Goal: Task Accomplishment & Management: Use online tool/utility

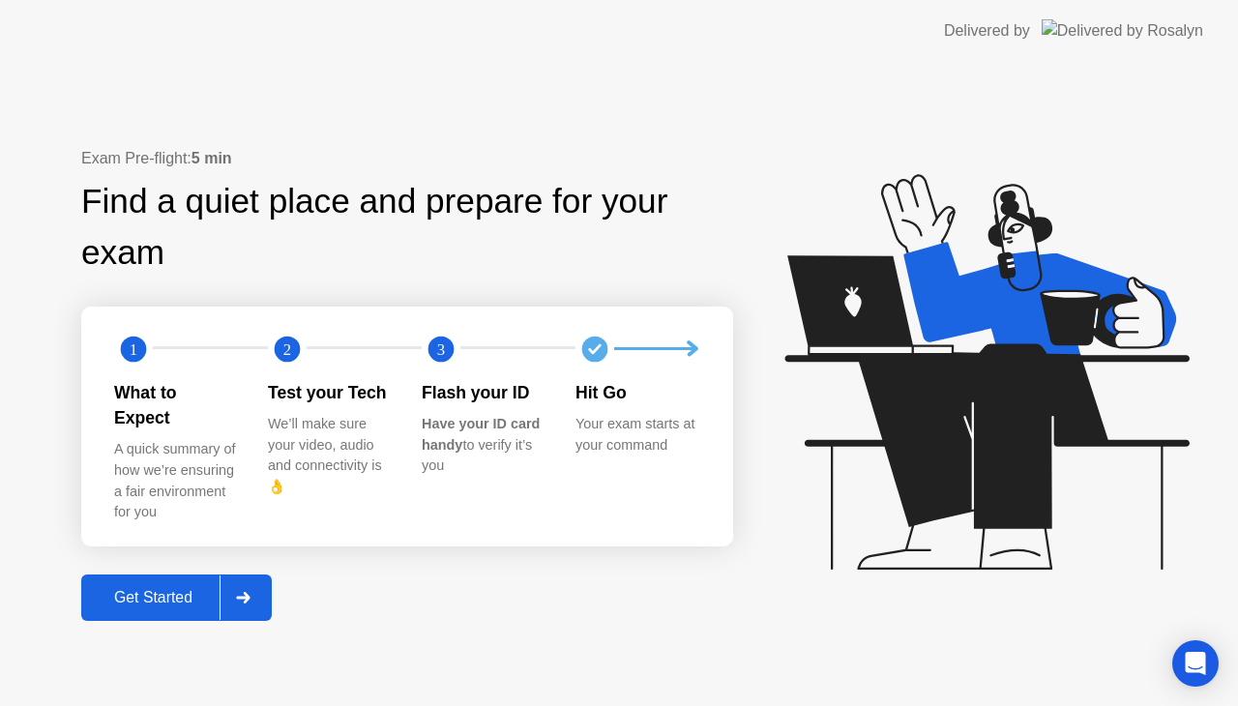
click at [701, 593] on div "Exam Pre-flight: 5 min Find a quiet place and prepare for your exam 1 2 3 What …" at bounding box center [407, 384] width 652 height 474
click at [733, 606] on div "Exam Pre-flight: 5 min Find a quiet place and prepare for your exam 1 2 3 What …" at bounding box center [407, 384] width 652 height 474
click at [145, 589] on div "Get Started" at bounding box center [153, 597] width 132 height 17
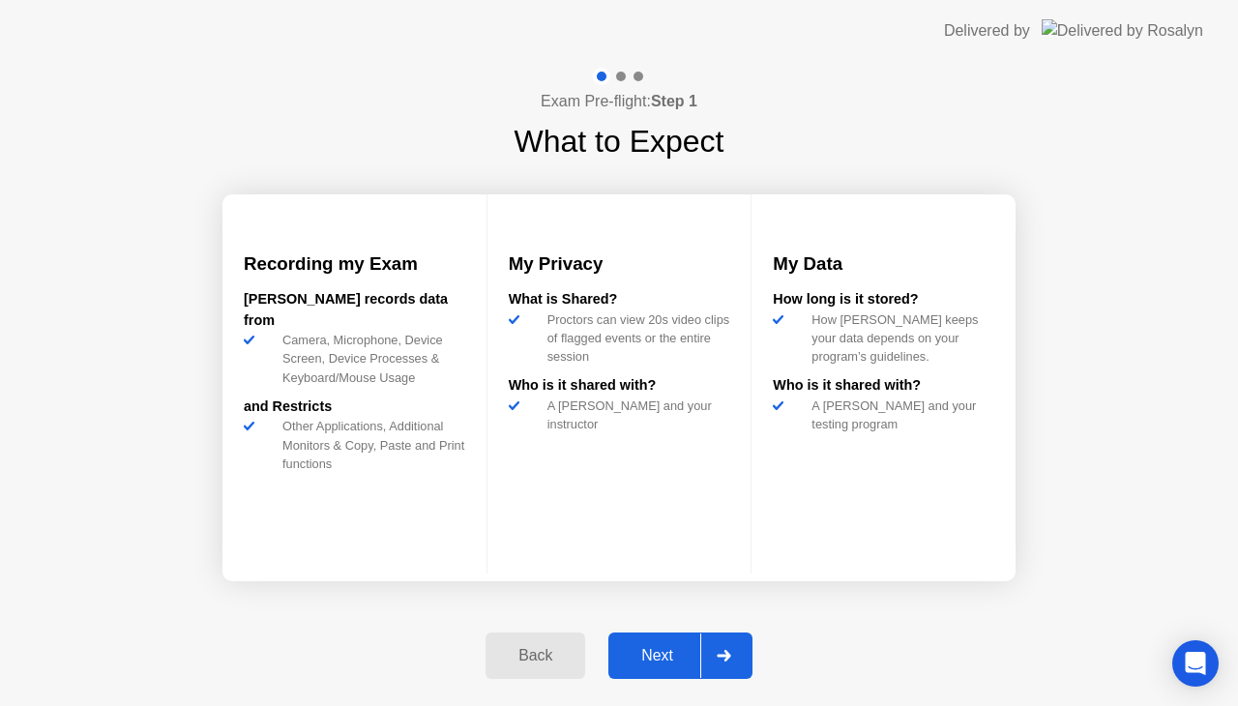
click at [644, 658] on div "Next" at bounding box center [657, 655] width 86 height 17
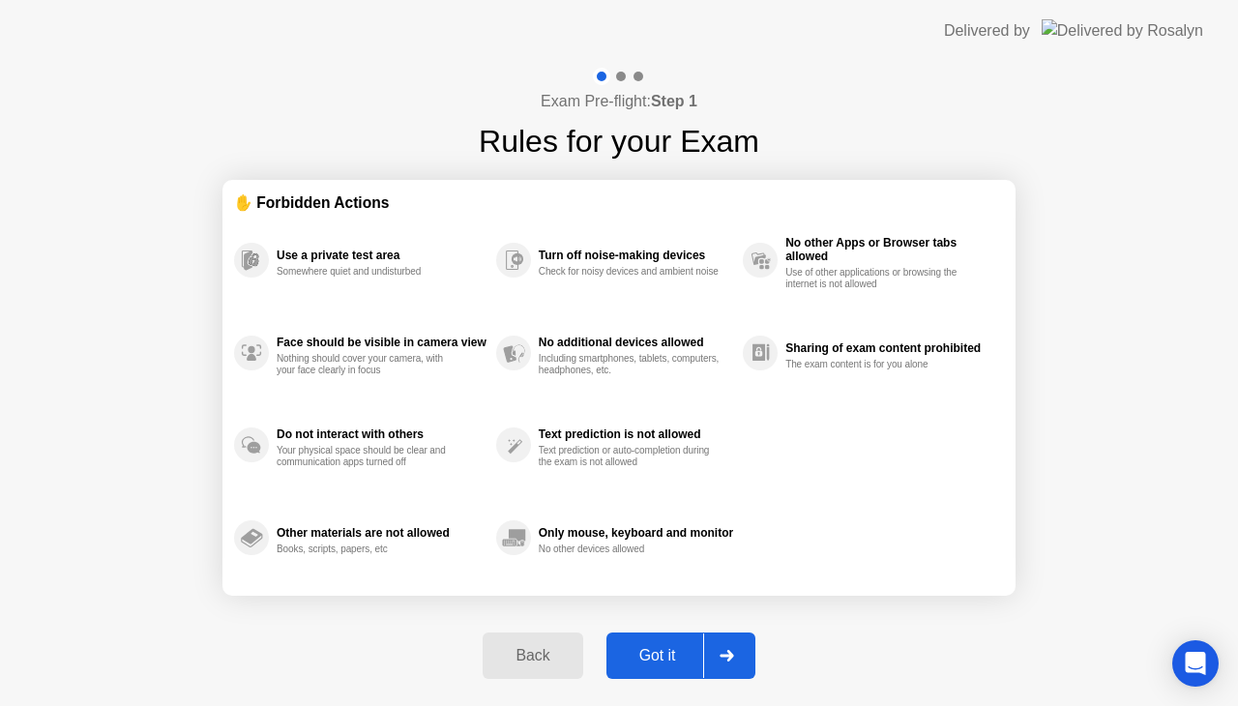
click at [644, 658] on div "Got it" at bounding box center [657, 655] width 91 height 17
select select "**********"
select select "*******"
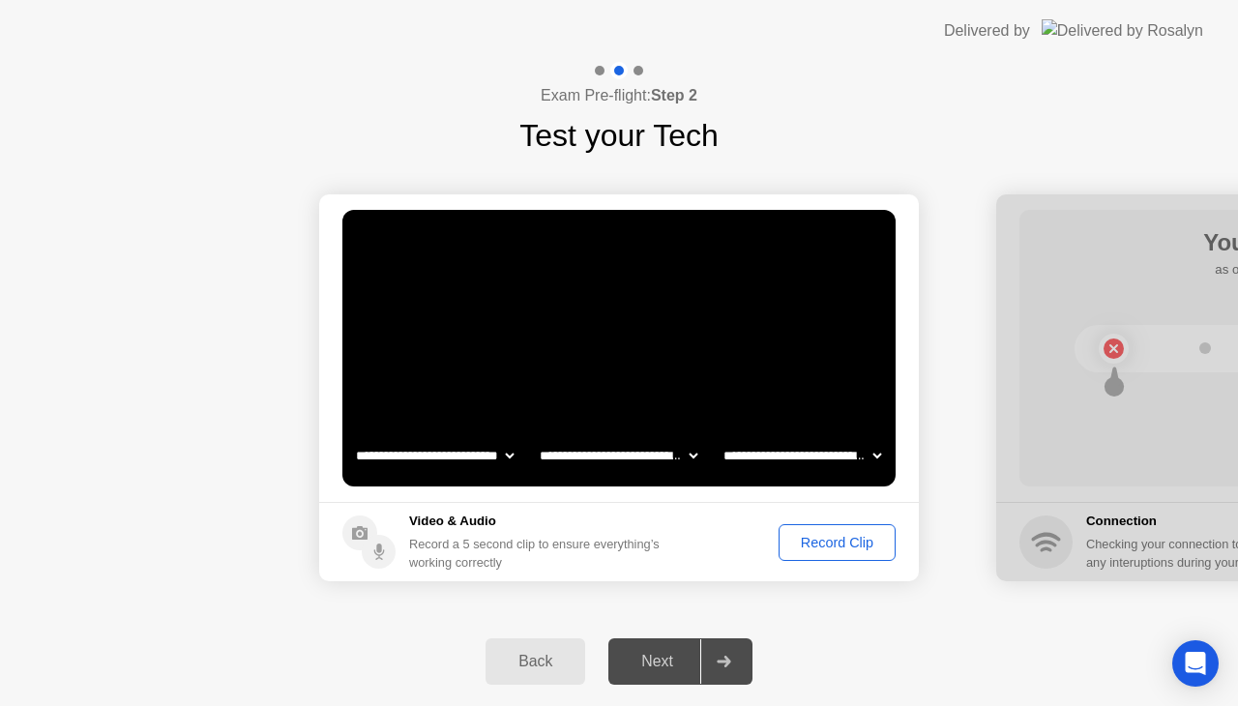
click at [809, 539] on div "Record Clip" at bounding box center [836, 542] width 103 height 15
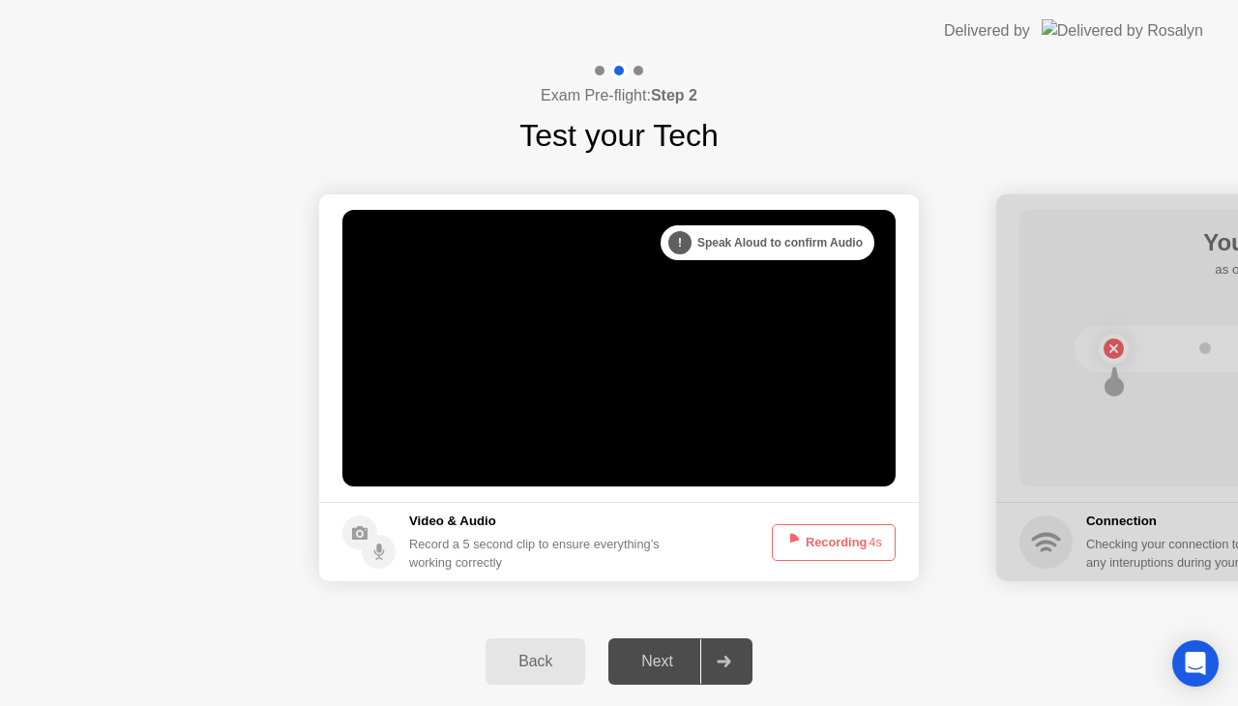
click at [809, 539] on button "Recording 4s" at bounding box center [834, 542] width 124 height 37
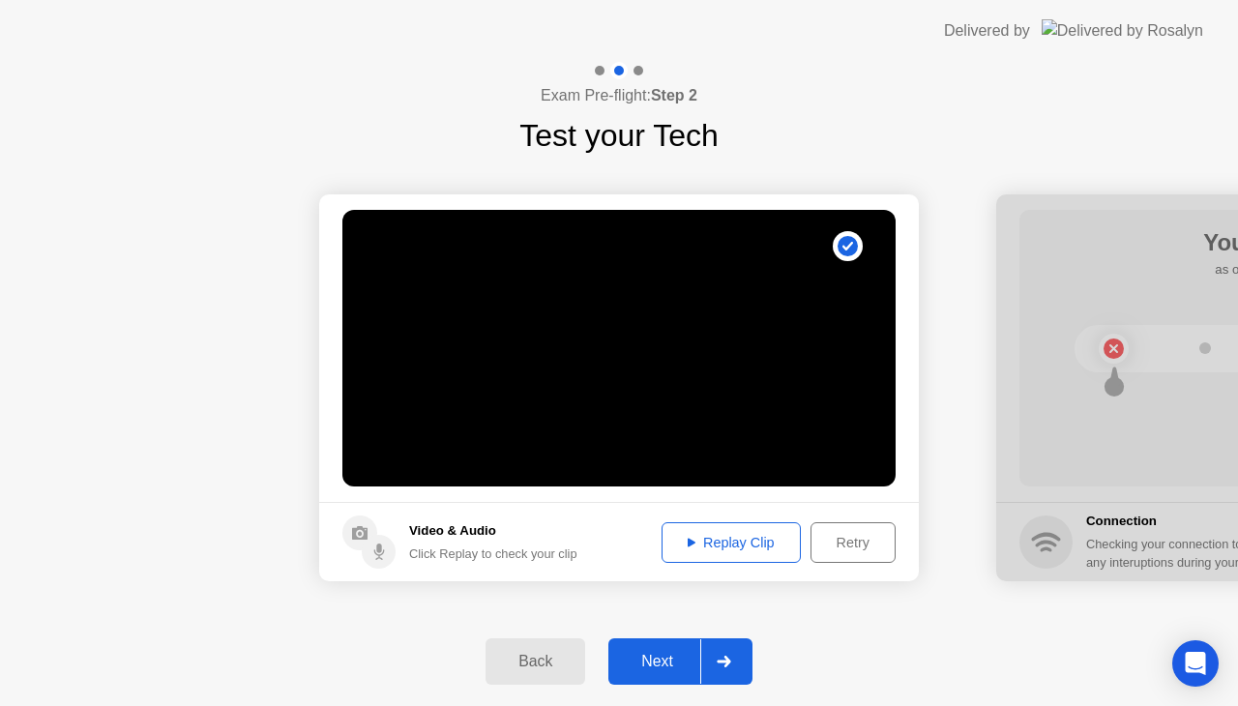
click at [766, 538] on div "Replay Clip" at bounding box center [731, 542] width 126 height 15
click at [651, 675] on button "Next" at bounding box center [680, 661] width 144 height 46
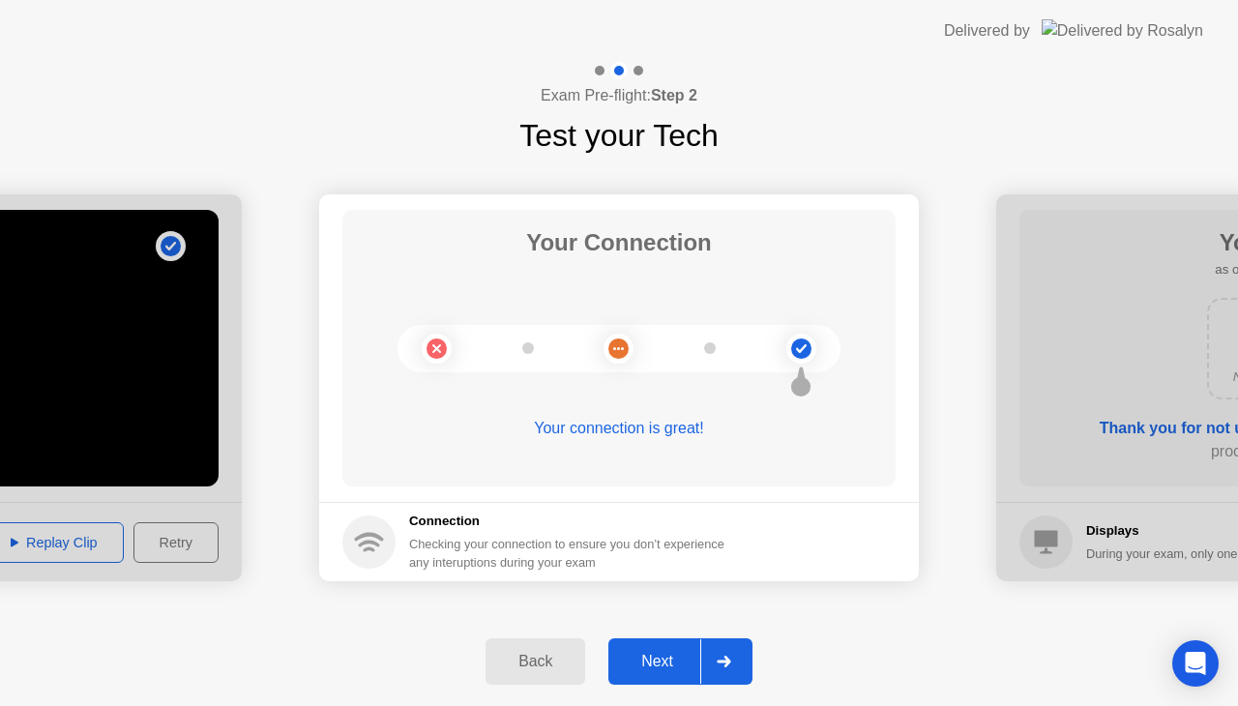
click at [677, 657] on div "Next" at bounding box center [657, 661] width 86 height 17
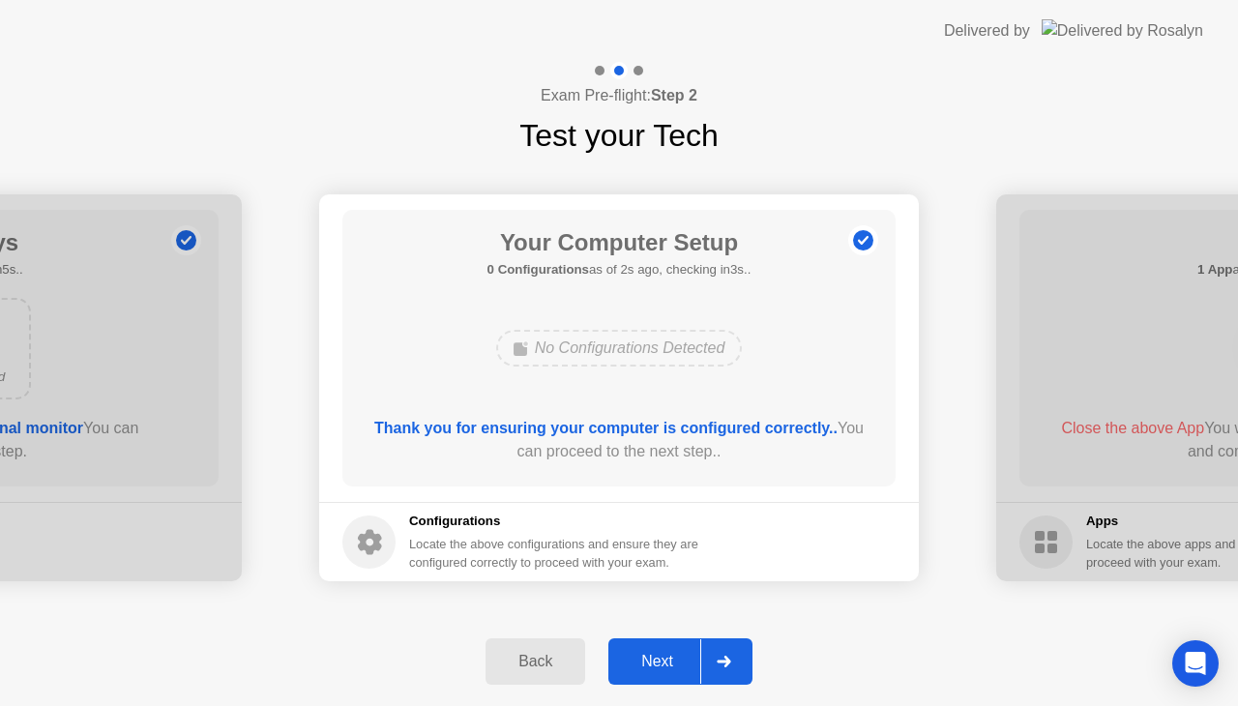
click at [675, 648] on button "Next" at bounding box center [680, 661] width 144 height 46
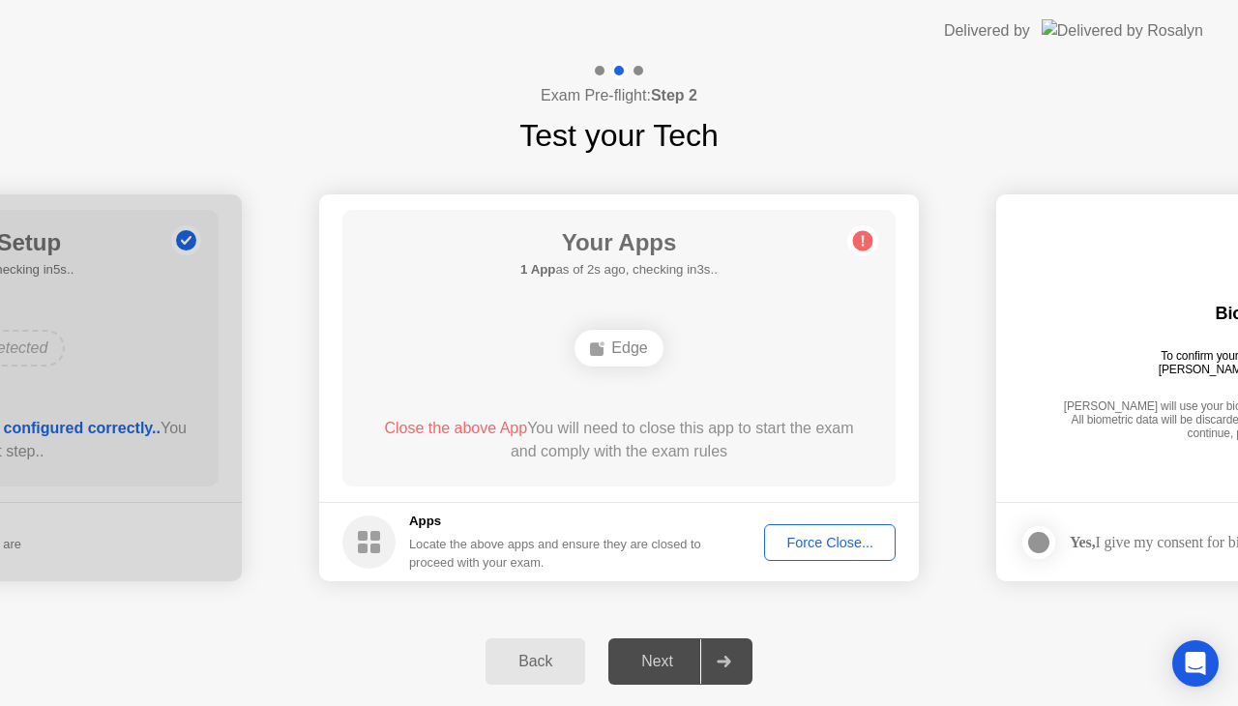
click at [366, 622] on div "Back Next" at bounding box center [619, 661] width 1238 height 89
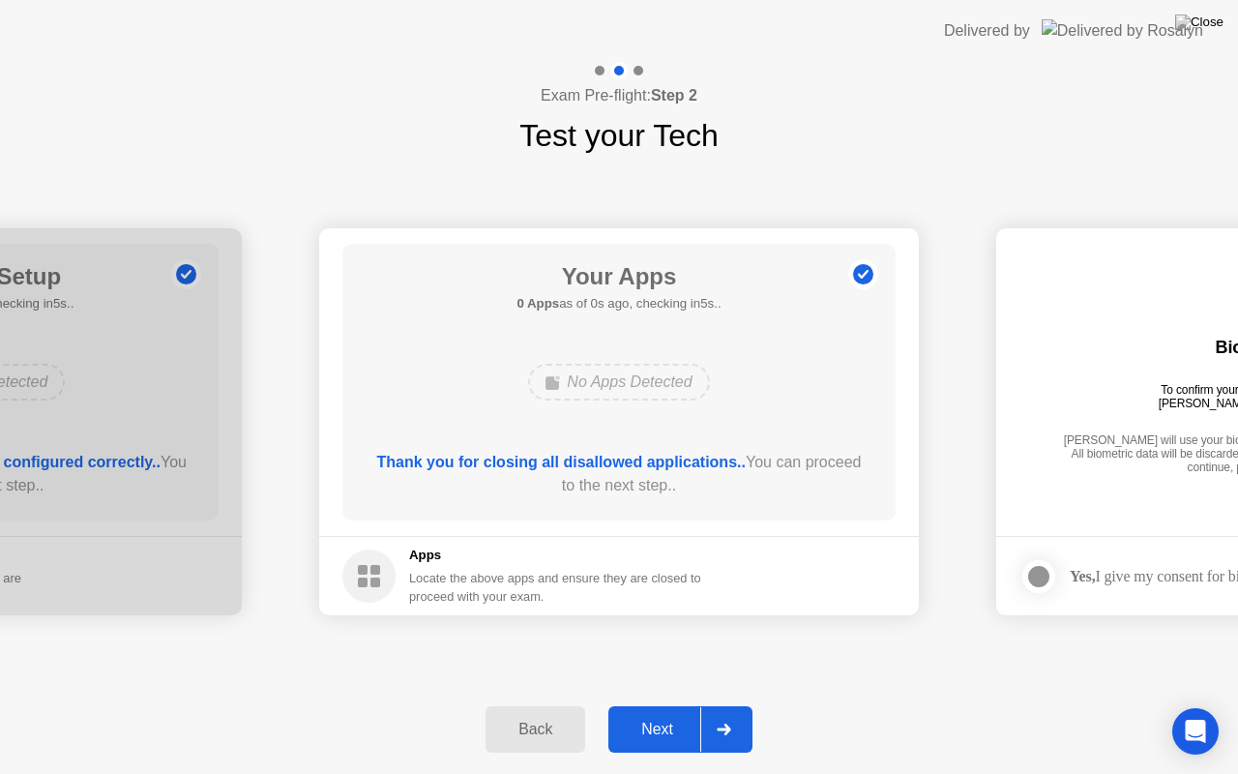
click at [649, 705] on button "Next" at bounding box center [680, 729] width 144 height 46
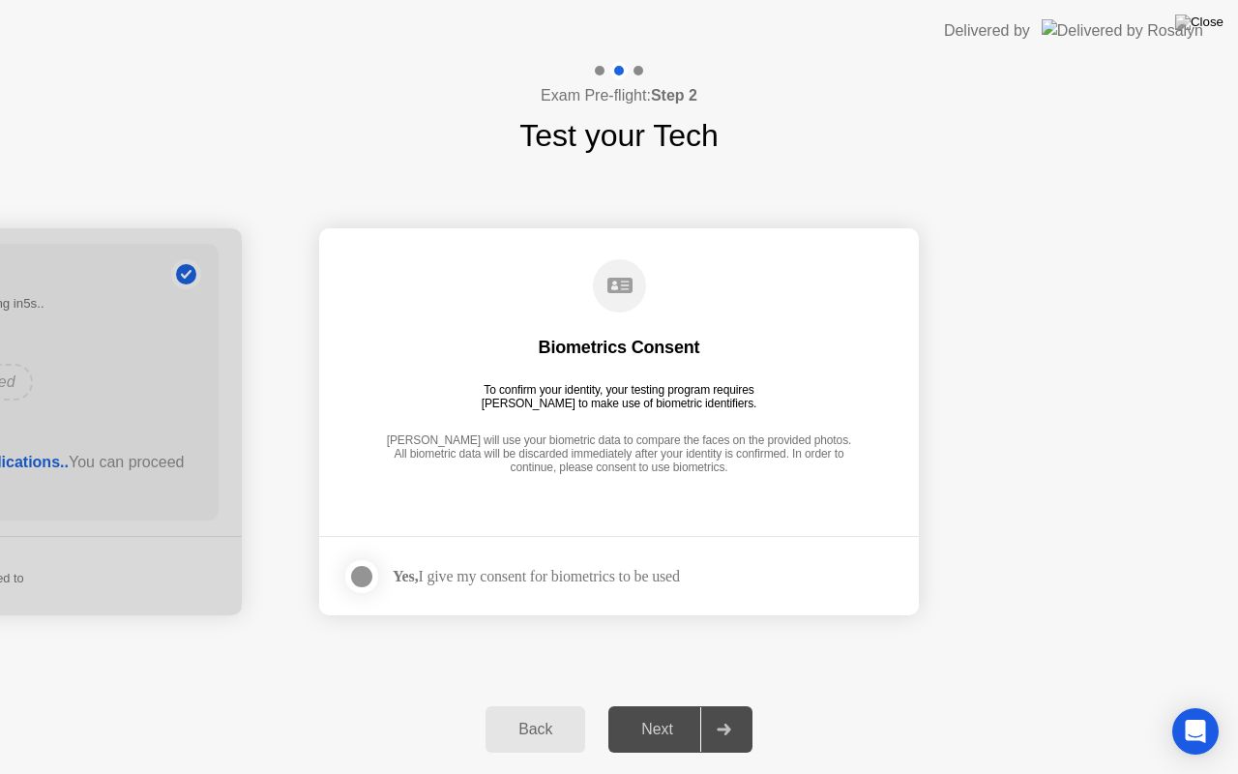
click at [439, 573] on div "Yes, I give my consent for biometrics to be used" at bounding box center [536, 576] width 287 height 18
click at [357, 567] on div at bounding box center [361, 576] width 23 height 23
click at [685, 705] on button "Next" at bounding box center [680, 729] width 144 height 46
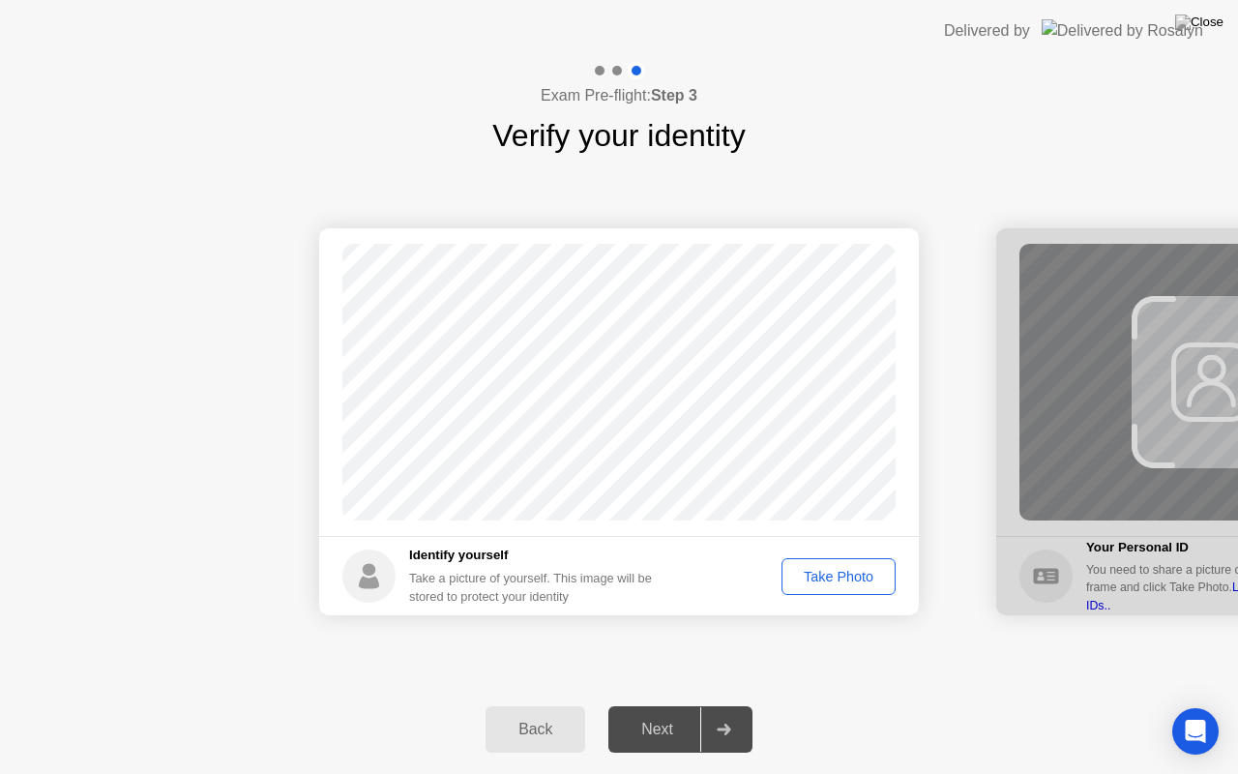
click at [818, 574] on div "Take Photo" at bounding box center [838, 576] width 101 height 15
click at [646, 705] on div "Next" at bounding box center [657, 729] width 86 height 17
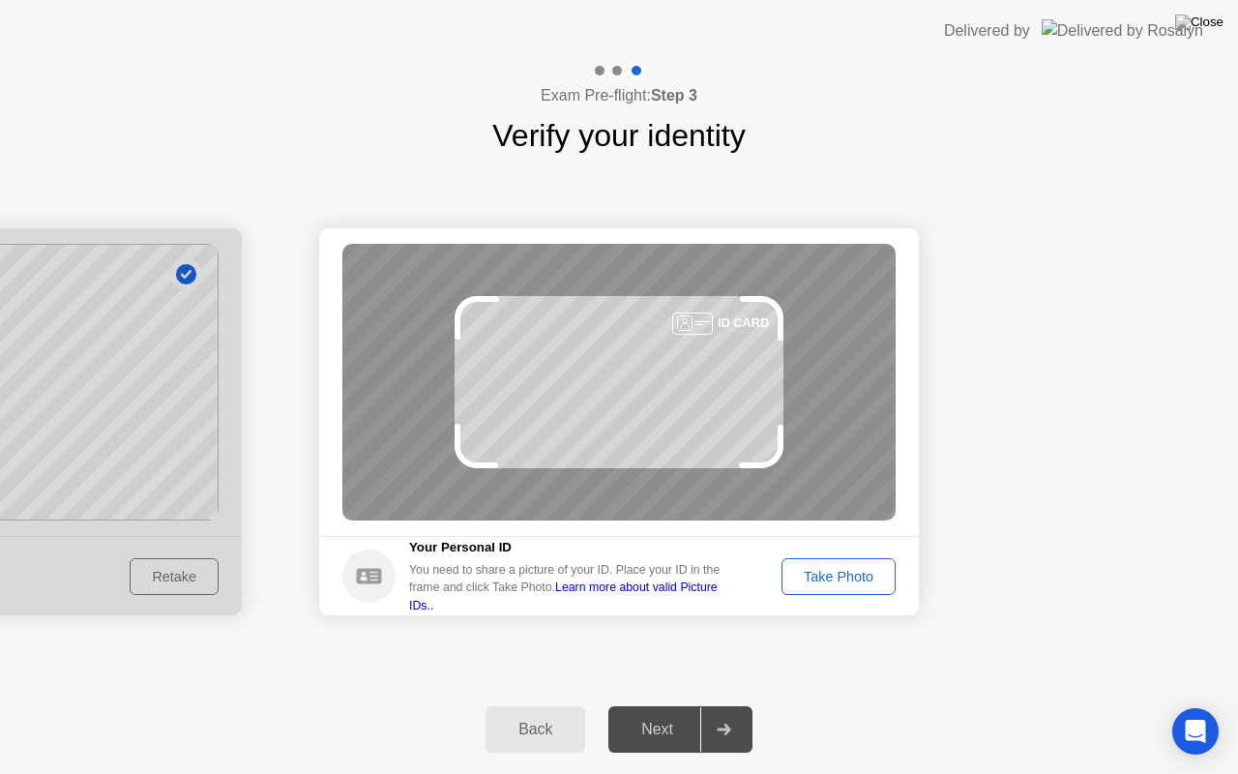
click at [859, 572] on div "Take Photo" at bounding box center [838, 576] width 101 height 15
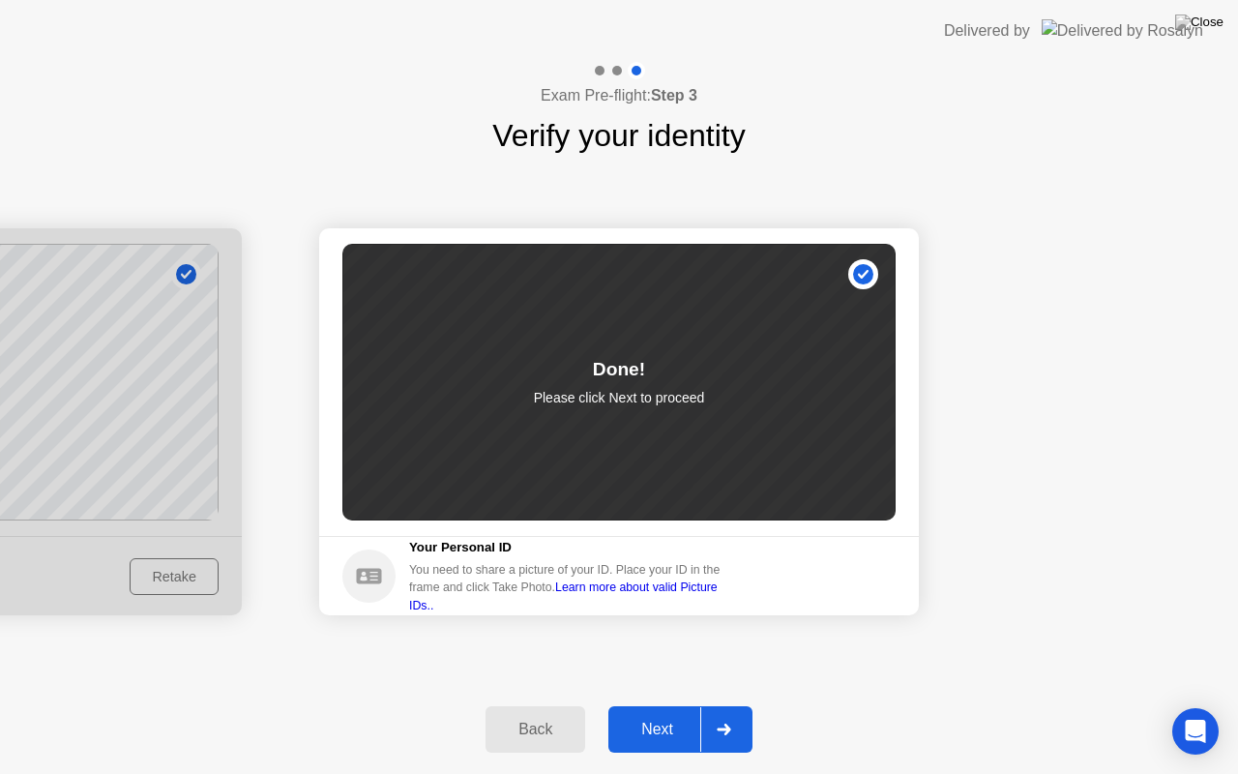
click at [673, 705] on div "Next" at bounding box center [657, 729] width 86 height 17
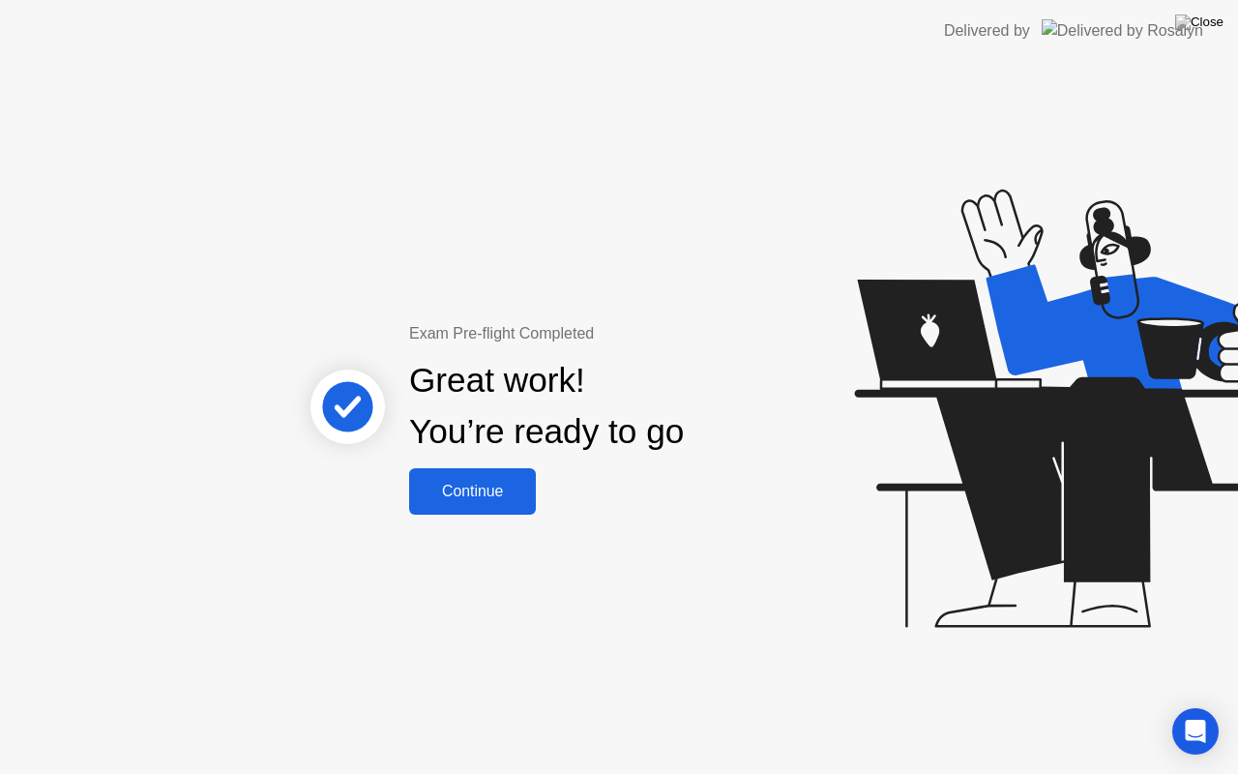
click at [482, 468] on button "Continue" at bounding box center [472, 491] width 127 height 46
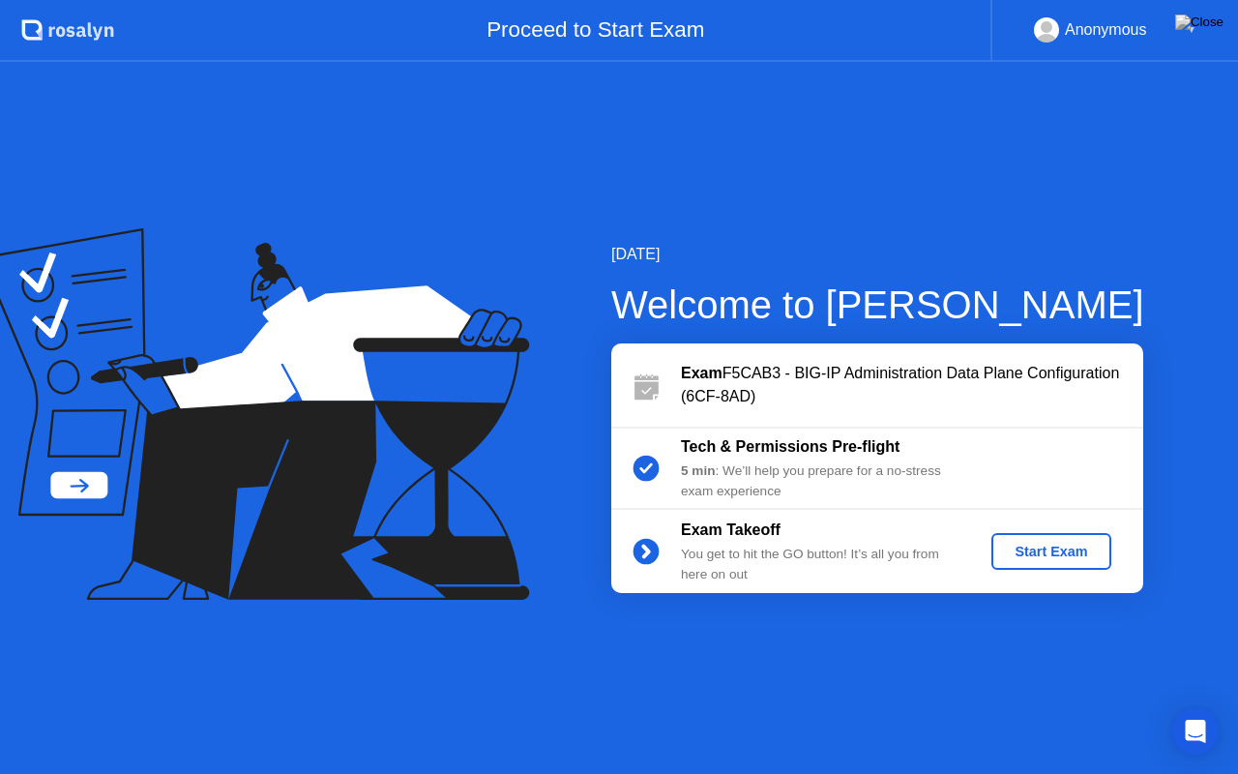
click at [1031, 555] on div "Start Exam" at bounding box center [1050, 551] width 103 height 15
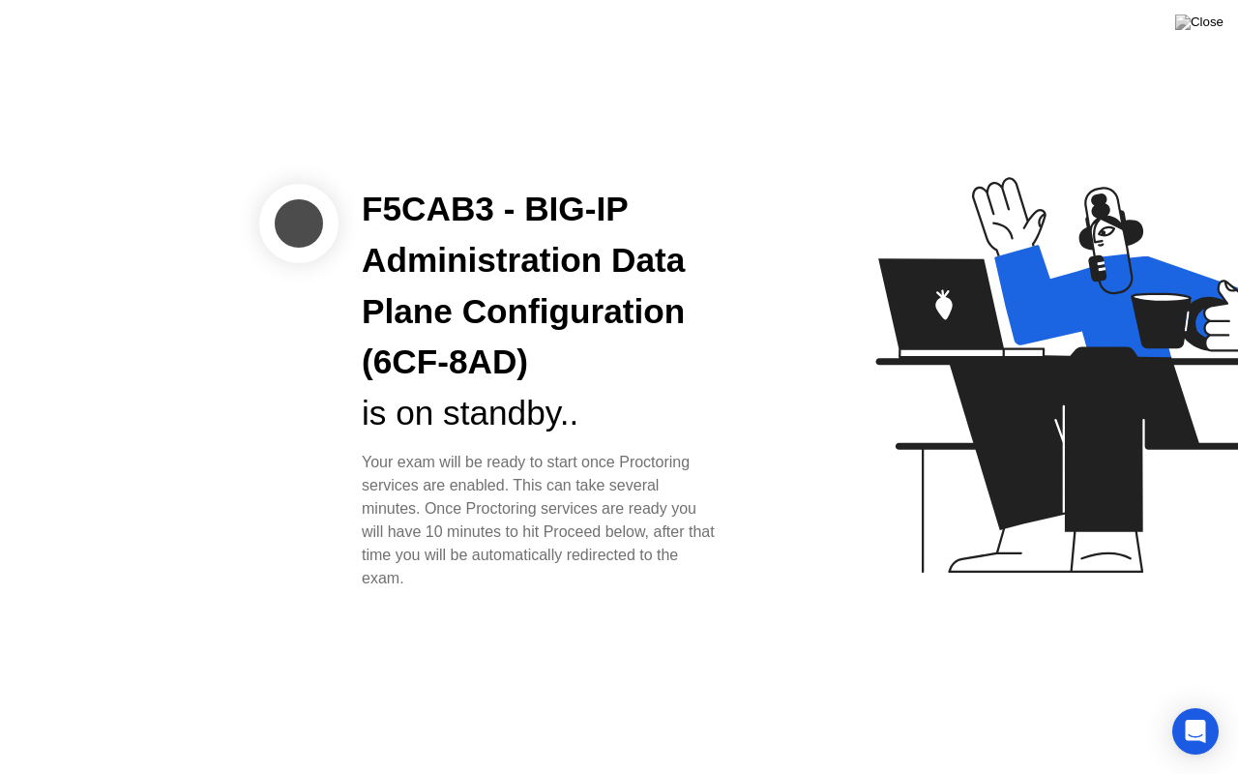
click at [303, 219] on div at bounding box center [298, 223] width 79 height 79
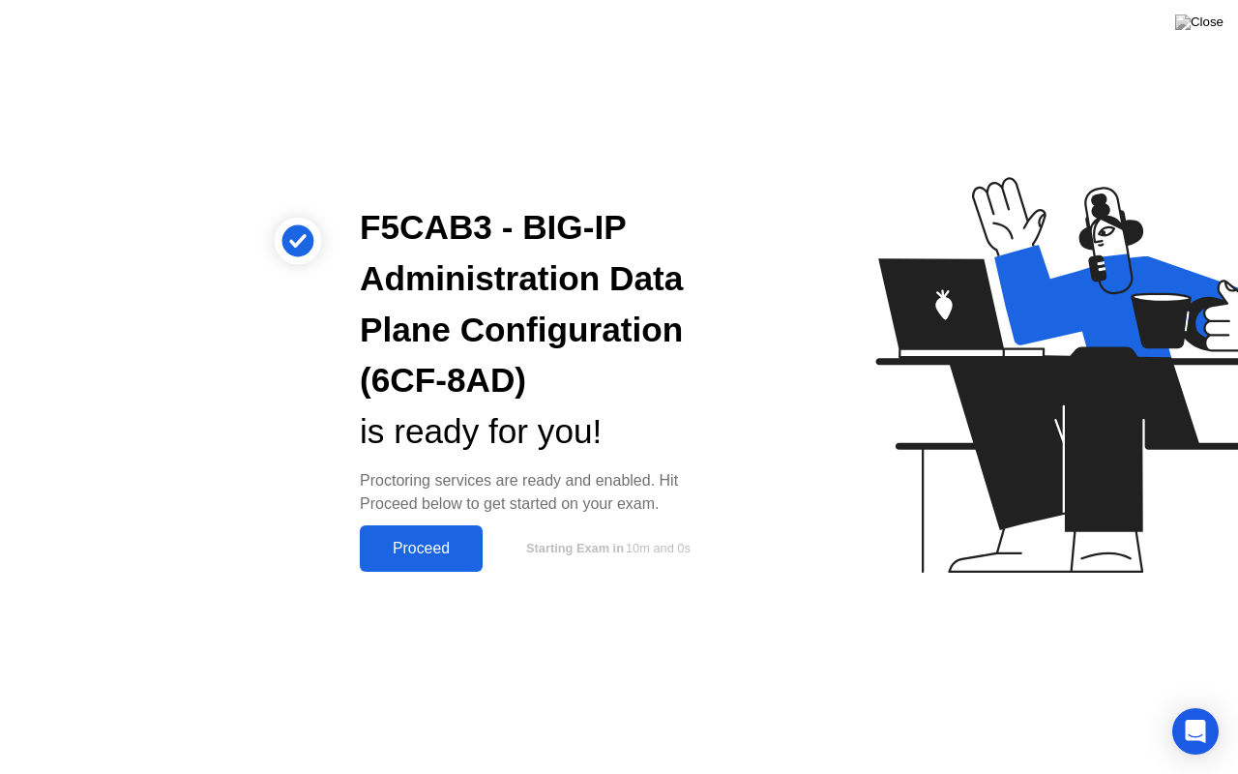
click at [826, 437] on icon at bounding box center [1073, 383] width 499 height 495
click at [445, 552] on div "Proceed" at bounding box center [421, 548] width 111 height 17
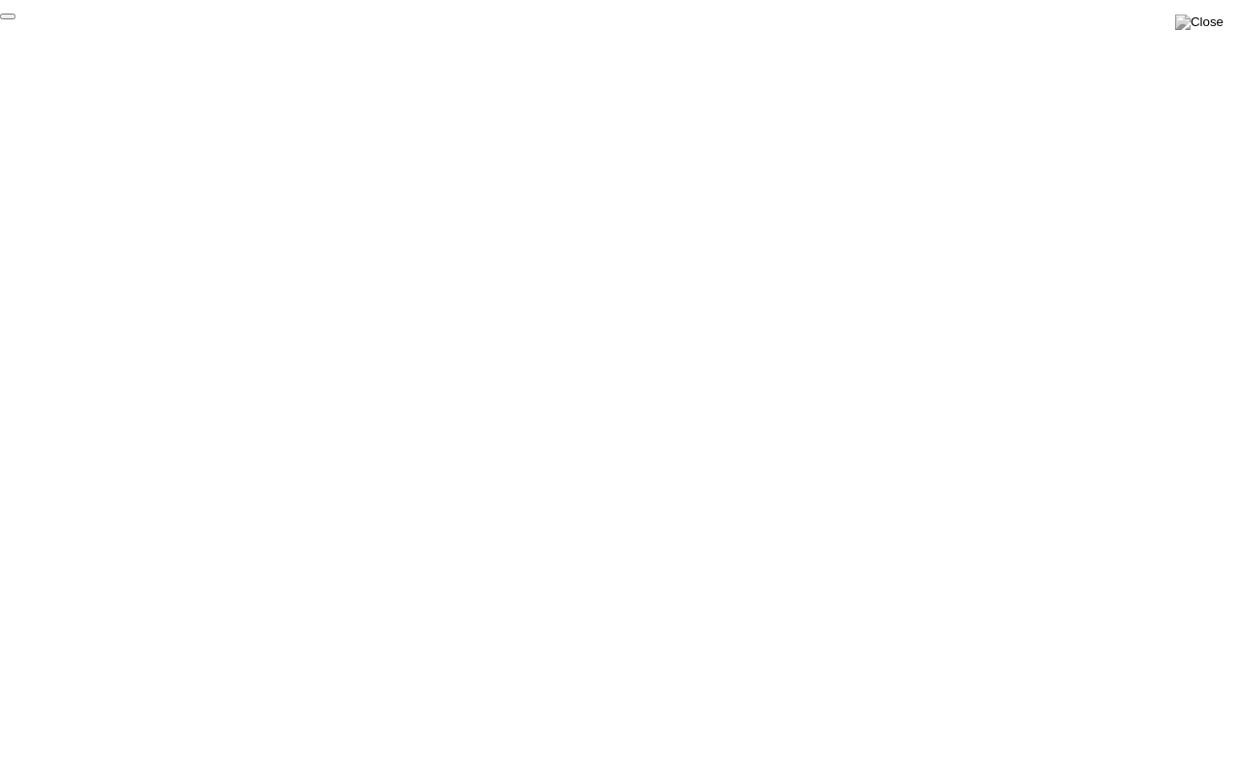
click div "End Proctoring Session"
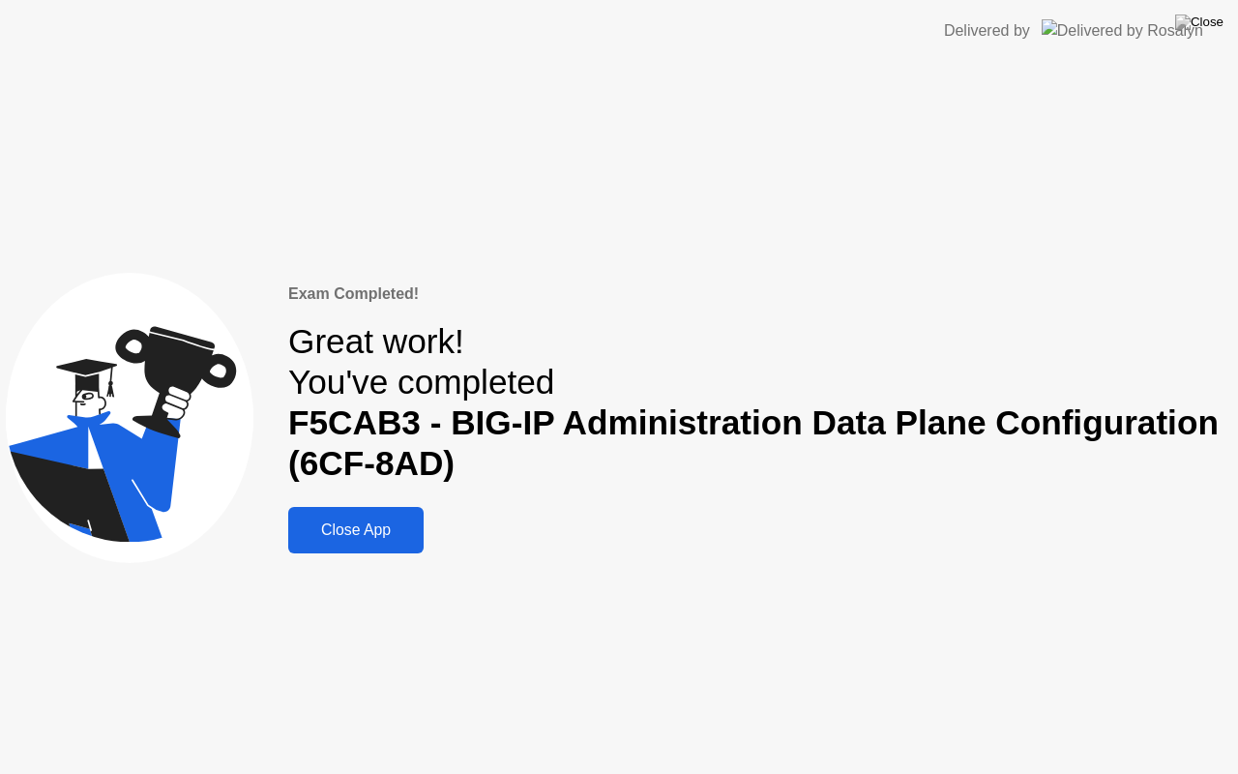
click at [377, 544] on button "Close App" at bounding box center [355, 530] width 135 height 46
